Goal: Book appointment/travel/reservation

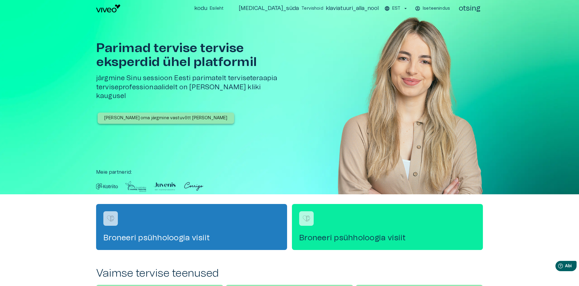
click at [435, 8] on font "Iseteenindus" at bounding box center [436, 8] width 27 height 4
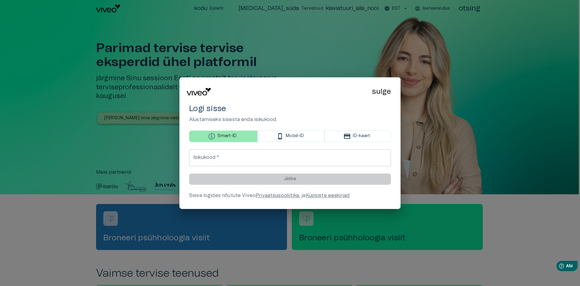
click at [386, 91] on font "sulge" at bounding box center [381, 91] width 19 height 7
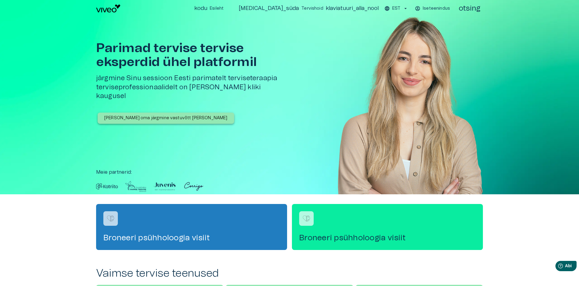
click at [475, 12] on font "otsing" at bounding box center [470, 8] width 22 height 7
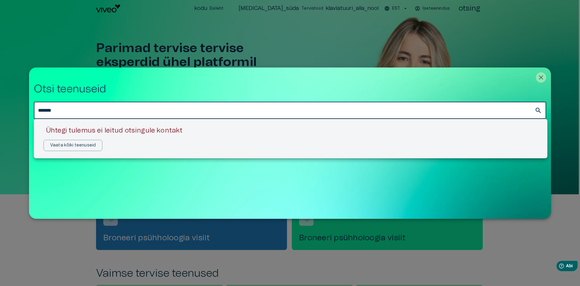
type input "*******"
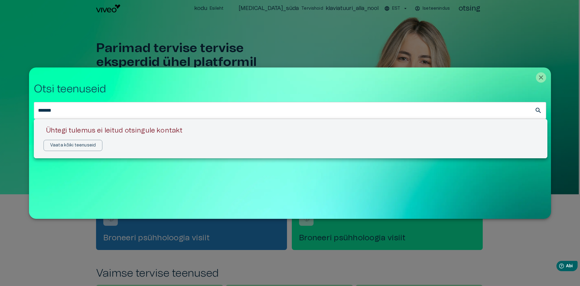
click at [200, 33] on div at bounding box center [290, 143] width 580 height 286
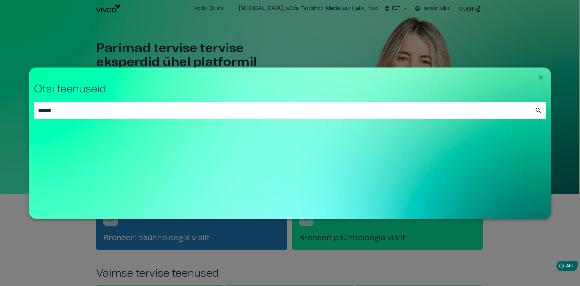
click at [543, 78] on icon "Sule" at bounding box center [541, 77] width 7 height 7
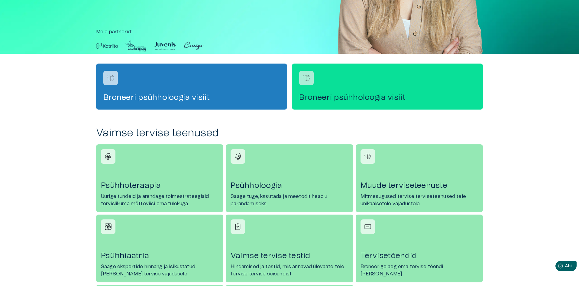
scroll to position [151, 0]
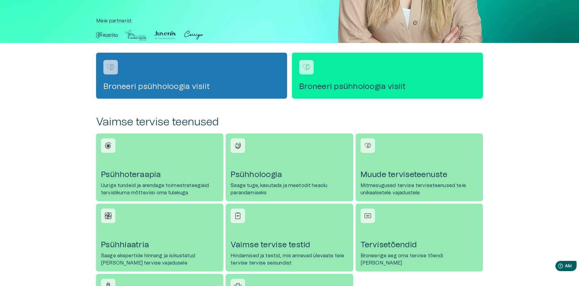
click at [179, 84] on font "Broneeri psühholoogia visiit" at bounding box center [156, 87] width 106 height 8
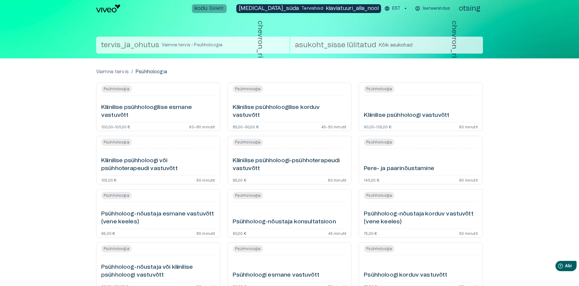
click at [207, 7] on font "kodu" at bounding box center [200, 8] width 13 height 5
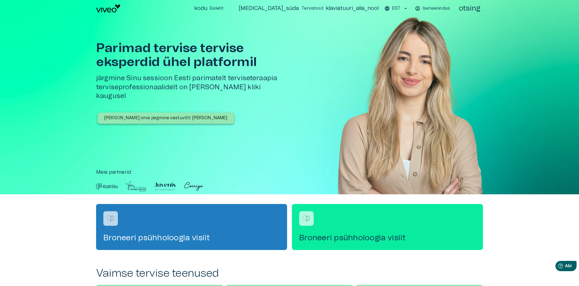
scroll to position [151, 0]
